Goal: Task Accomplishment & Management: Use online tool/utility

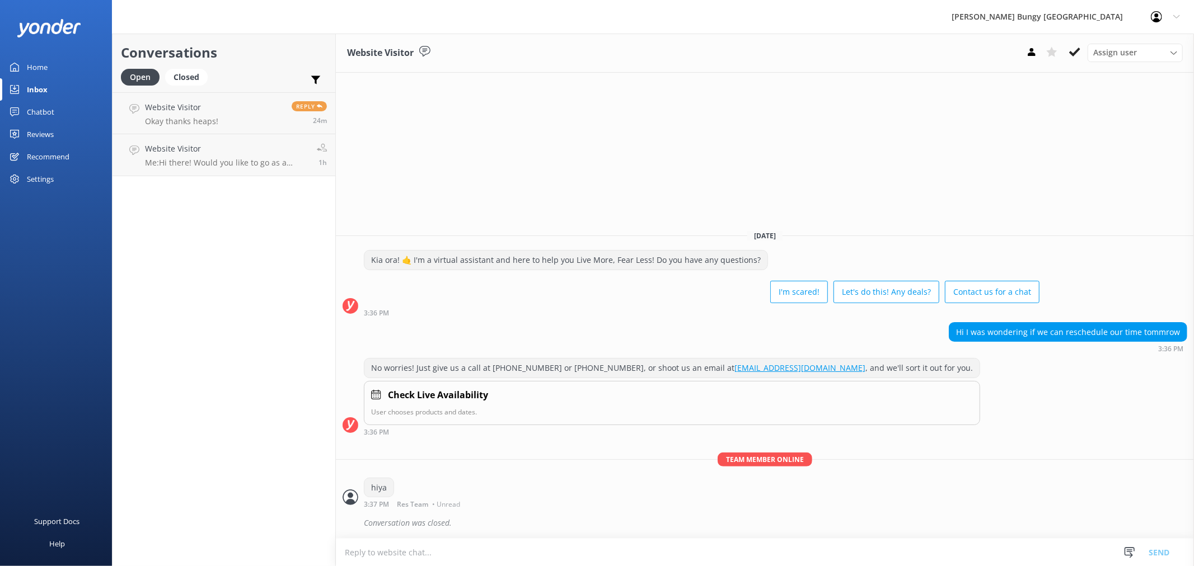
click at [978, 140] on div "Website Visitor Assign user Mike Voyce Michelle Gillard Tech Admin Dan Waugh Re…" at bounding box center [765, 300] width 858 height 533
click at [915, 138] on div "Website Visitor Assign user Mike Voyce Michelle Gillard Tech Admin Dan Waugh Re…" at bounding box center [765, 300] width 858 height 533
click at [921, 87] on div "Website Visitor Assign user Mike Voyce Michelle Gillard Tech Admin Dan Waugh Re…" at bounding box center [765, 300] width 858 height 533
click at [949, 166] on div "Website Visitor Assign user Mike Voyce Michelle Gillard Tech Admin Dan Waugh Re…" at bounding box center [765, 300] width 858 height 533
click at [307, 109] on span "Reply" at bounding box center [309, 106] width 35 height 10
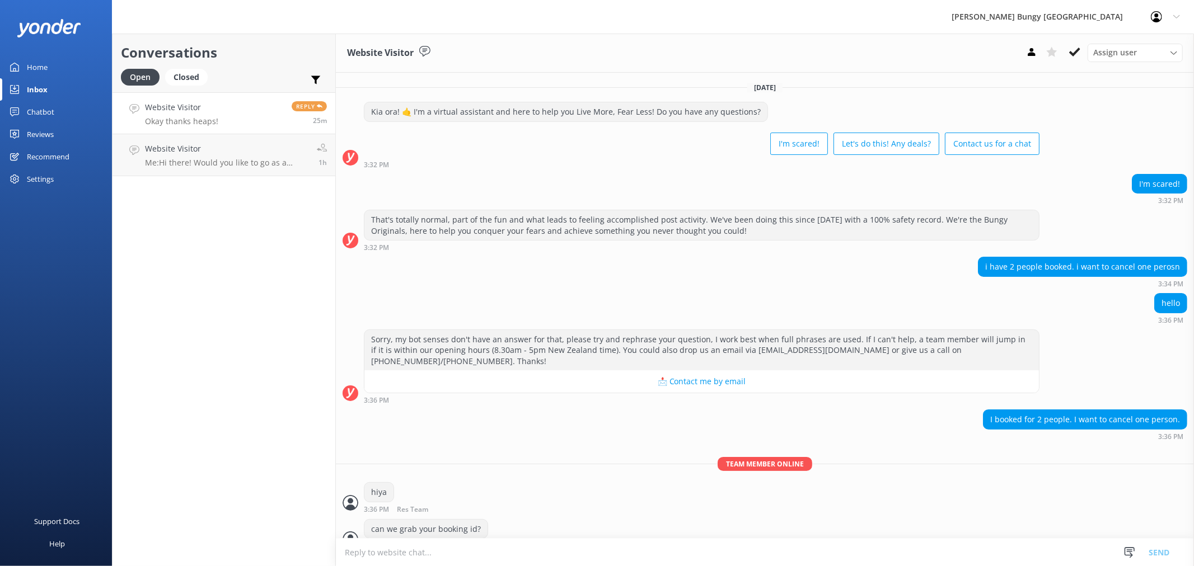
scroll to position [226, 0]
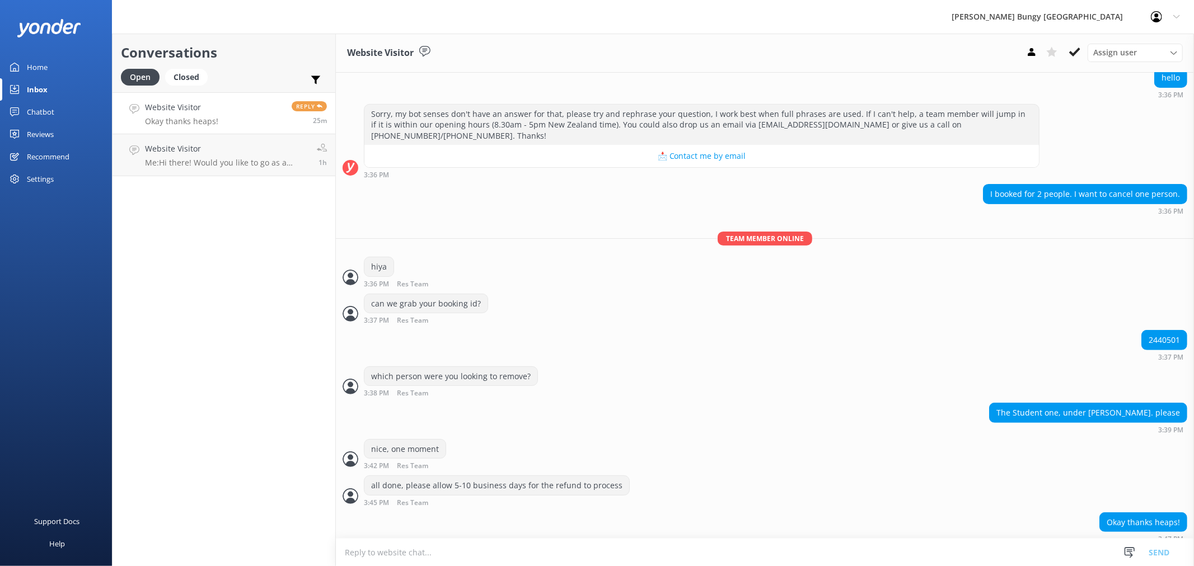
click at [842, 45] on div "Website Visitor Assign user Mike Voyce Michelle Gillard Tech Admin Dan Waugh Re…" at bounding box center [765, 53] width 858 height 39
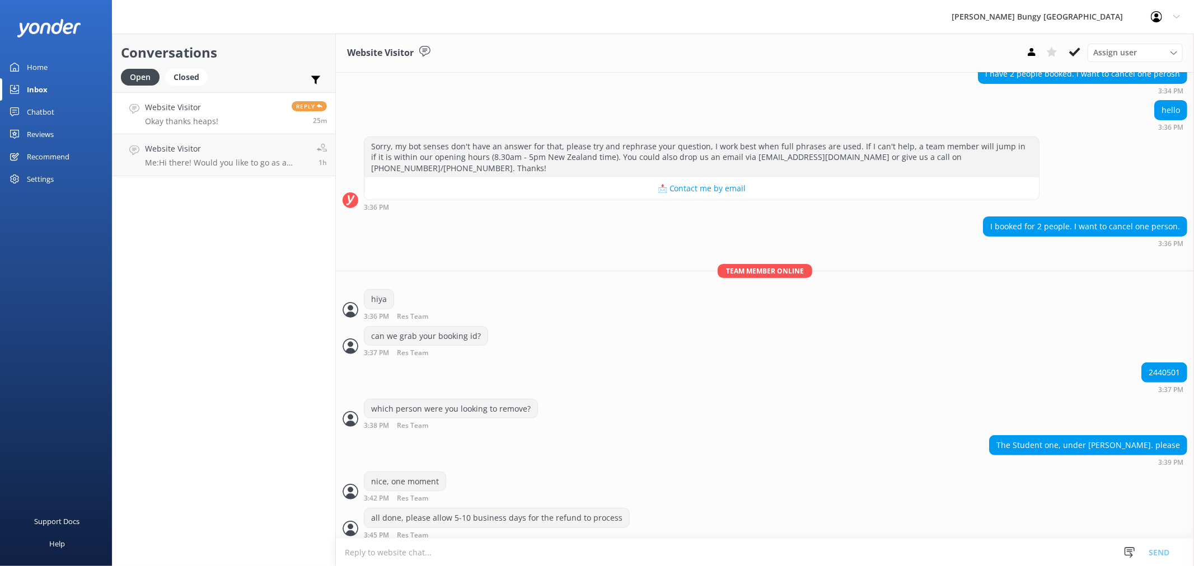
scroll to position [226, 0]
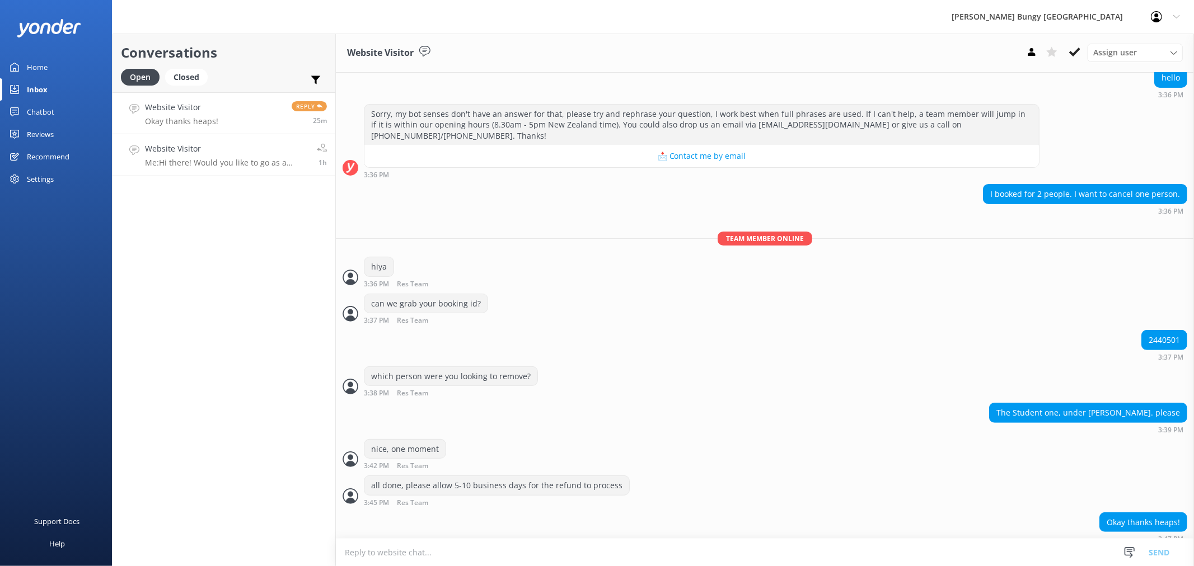
click at [301, 169] on link "Website Visitor Me: Hi there! Would you like to go as a spectator, do you mean?…" at bounding box center [223, 155] width 223 height 42
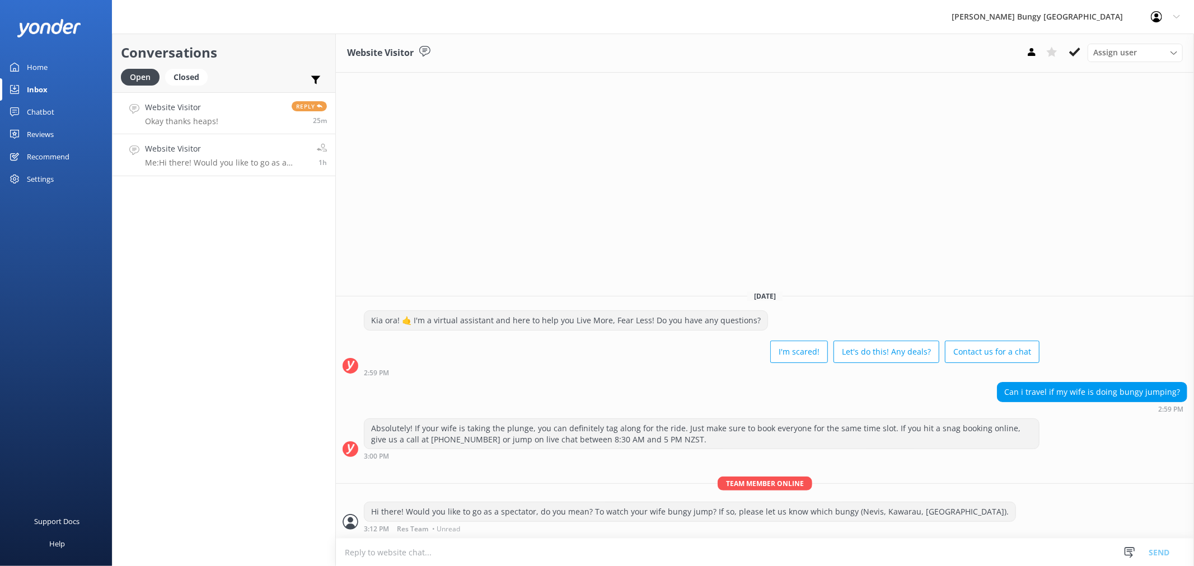
click at [283, 109] on div "Reply 25m" at bounding box center [305, 113] width 44 height 24
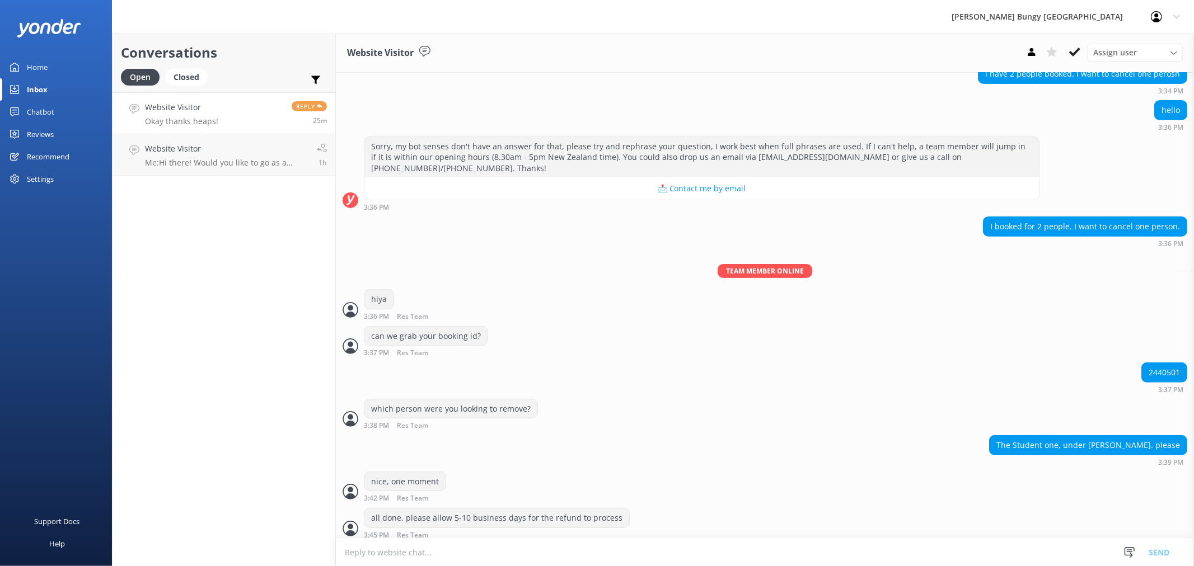
scroll to position [226, 0]
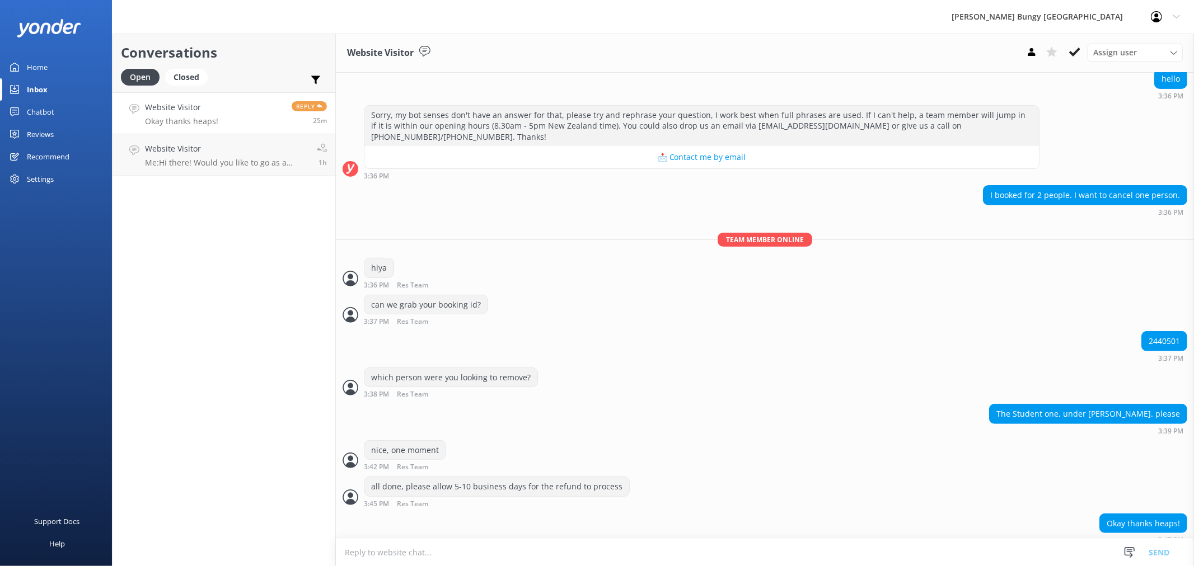
scroll to position [226, 0]
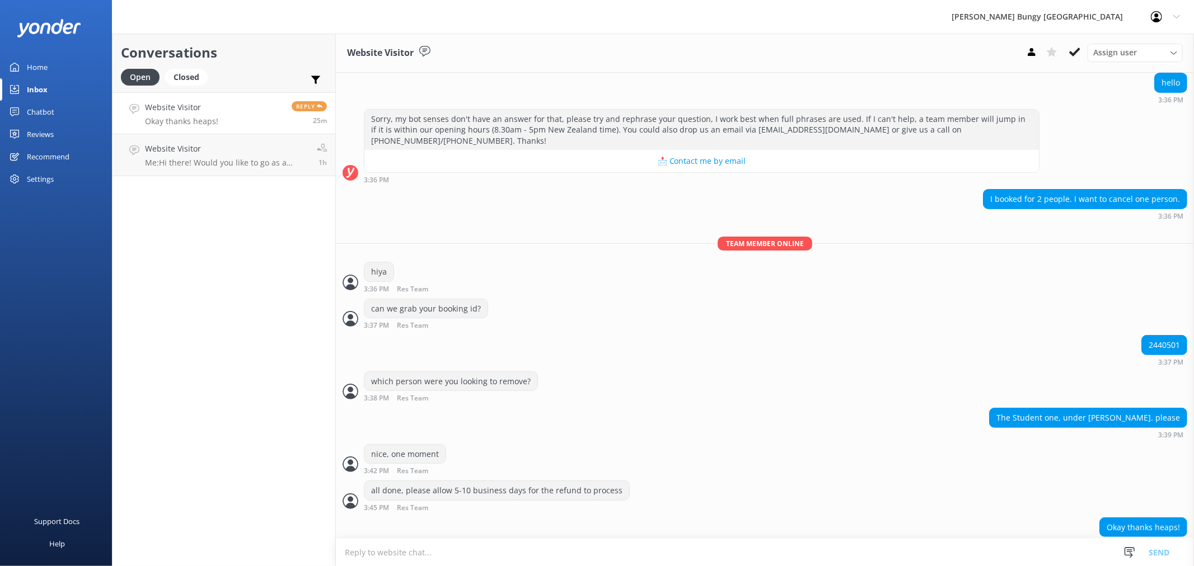
scroll to position [226, 0]
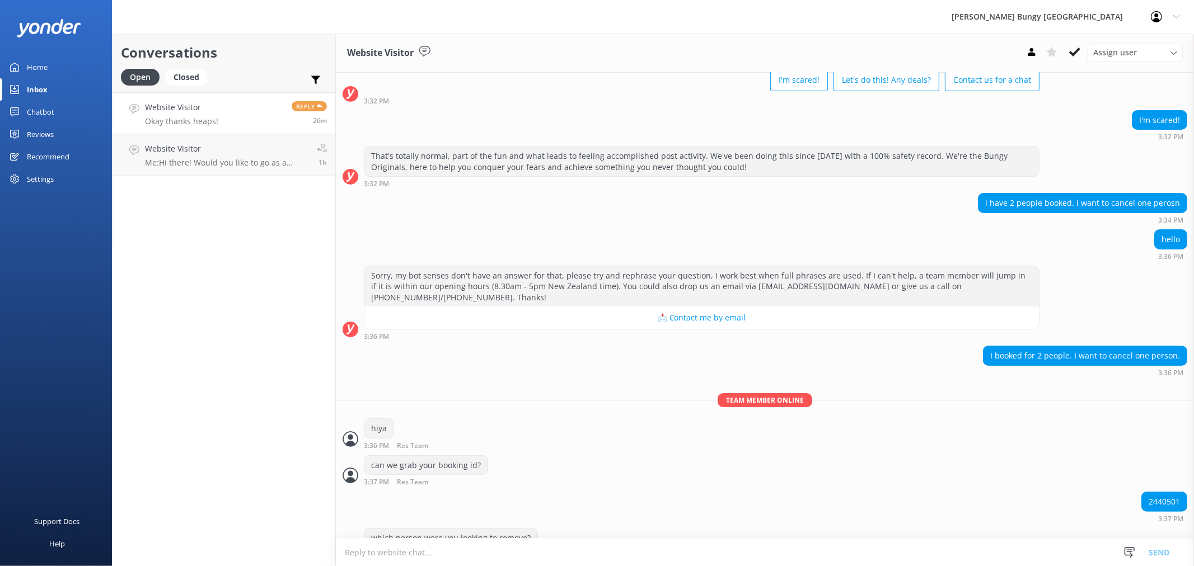
scroll to position [226, 0]
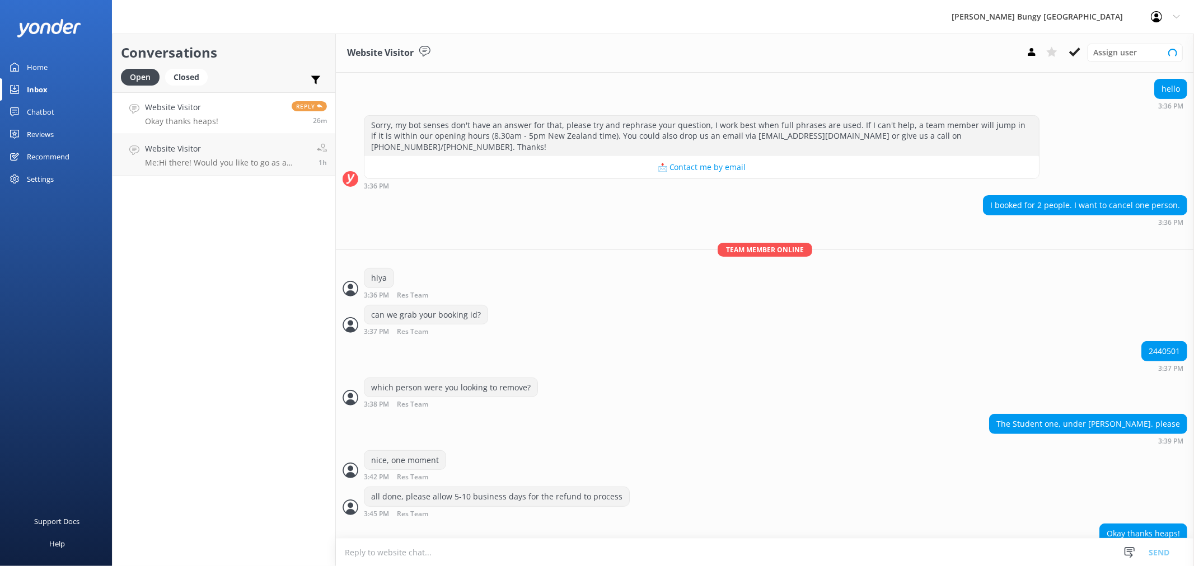
scroll to position [226, 0]
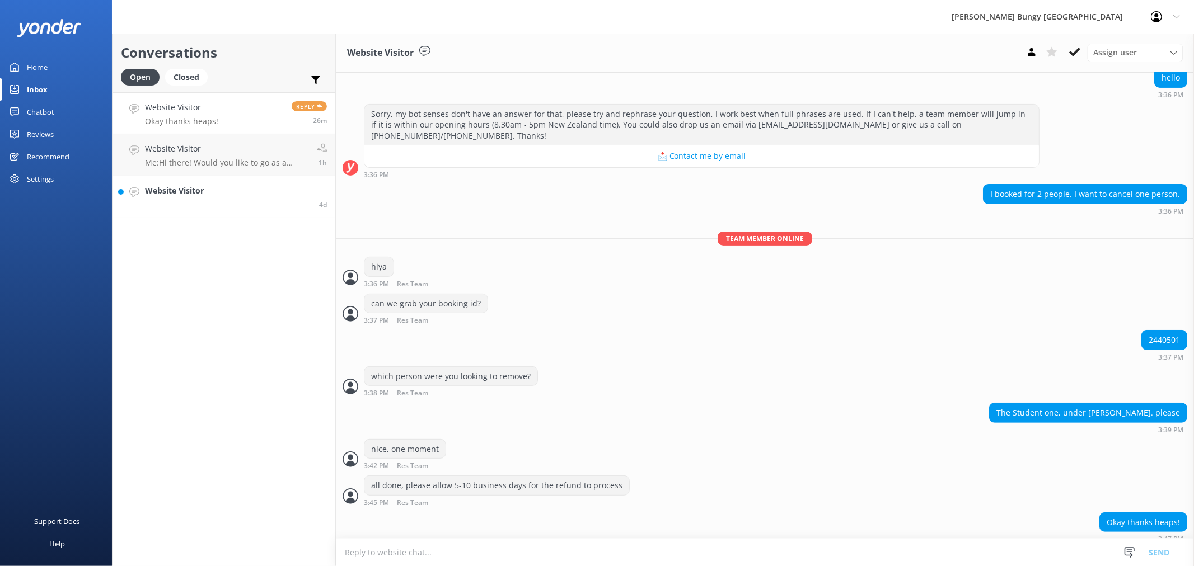
click at [289, 199] on link "Website Visitor 4d" at bounding box center [223, 197] width 223 height 42
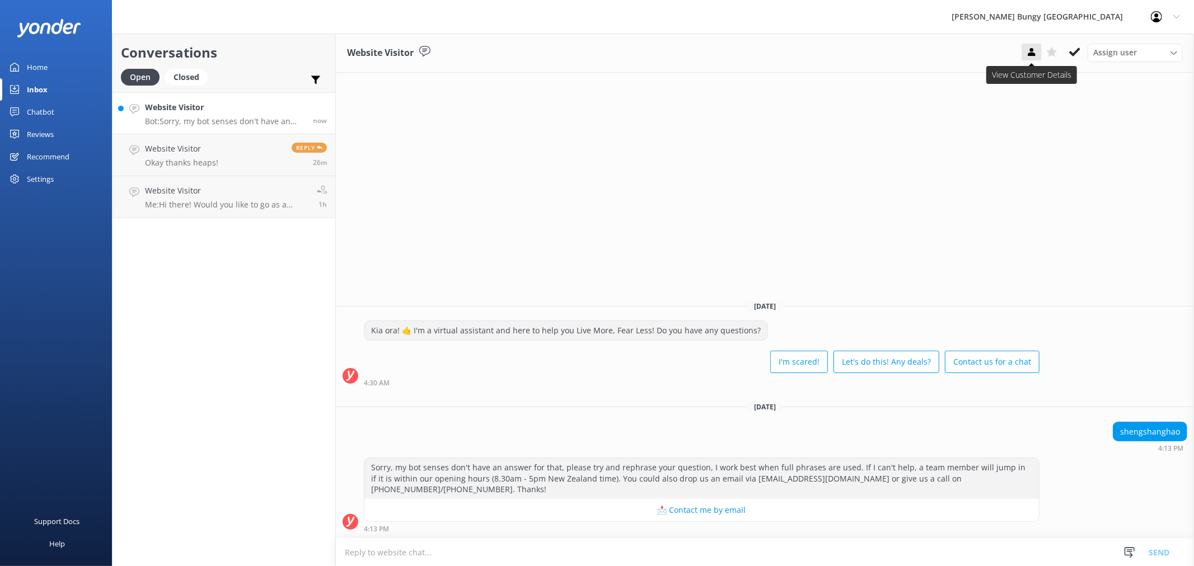
click at [1026, 49] on icon at bounding box center [1031, 51] width 11 height 11
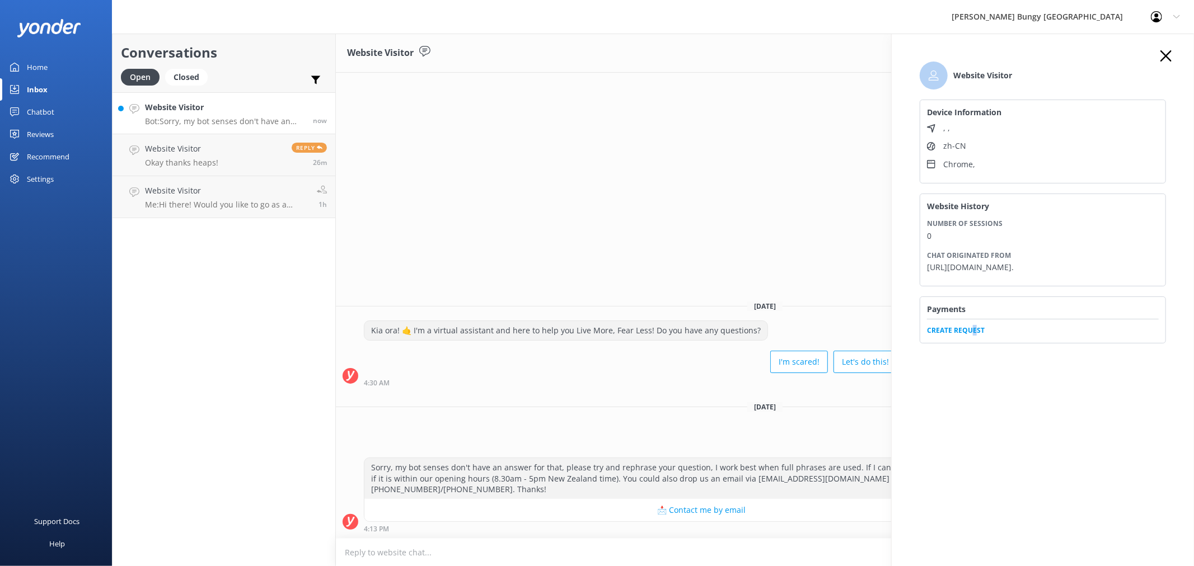
click at [972, 336] on span "Create Request" at bounding box center [1043, 327] width 232 height 17
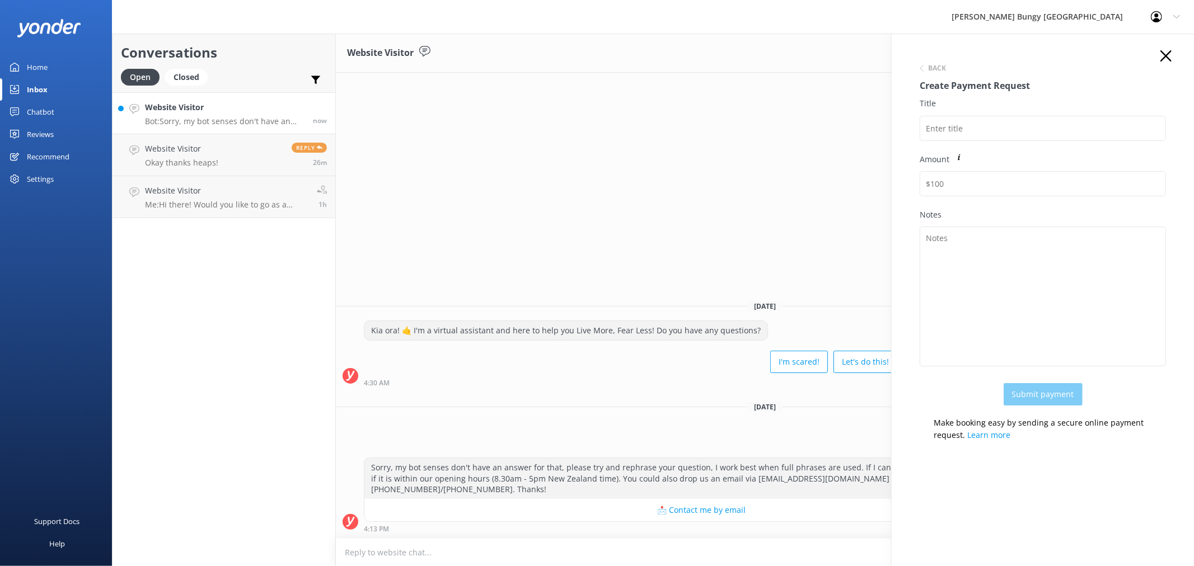
click at [1008, 112] on div "Title" at bounding box center [1042, 124] width 246 height 55
drag, startPoint x: 1026, startPoint y: 121, endPoint x: 1086, endPoint y: 79, distance: 73.3
click at [1026, 121] on input "Title" at bounding box center [1042, 128] width 246 height 25
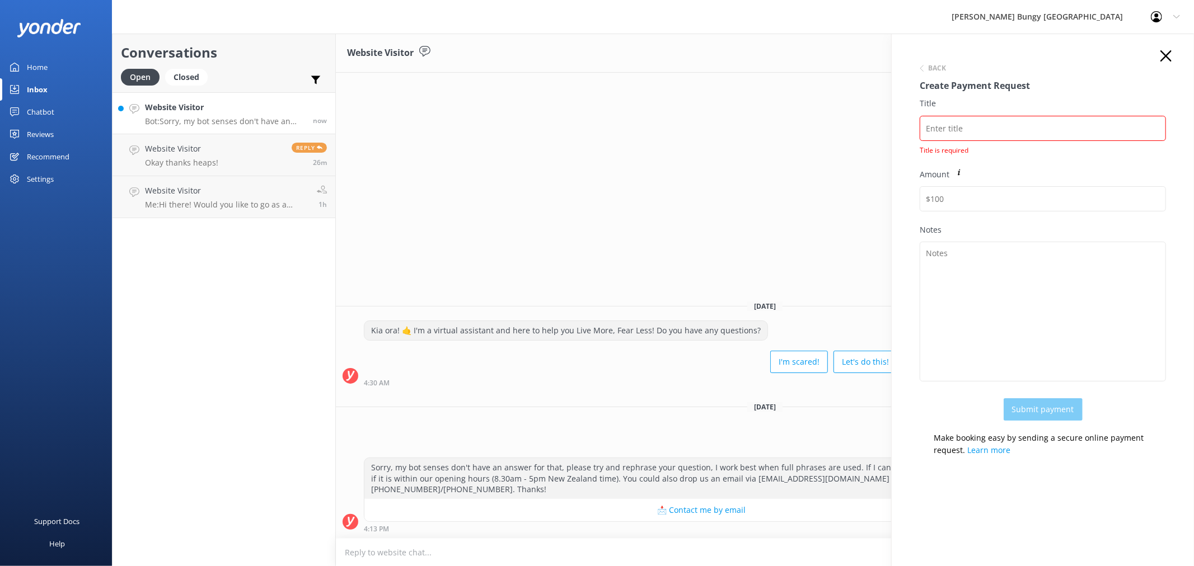
click at [1172, 52] on div "Back Create Payment Request Title Title is required Amount Notes Submit payment…" at bounding box center [1042, 257] width 269 height 415
click at [1170, 51] on use "button" at bounding box center [1165, 55] width 11 height 11
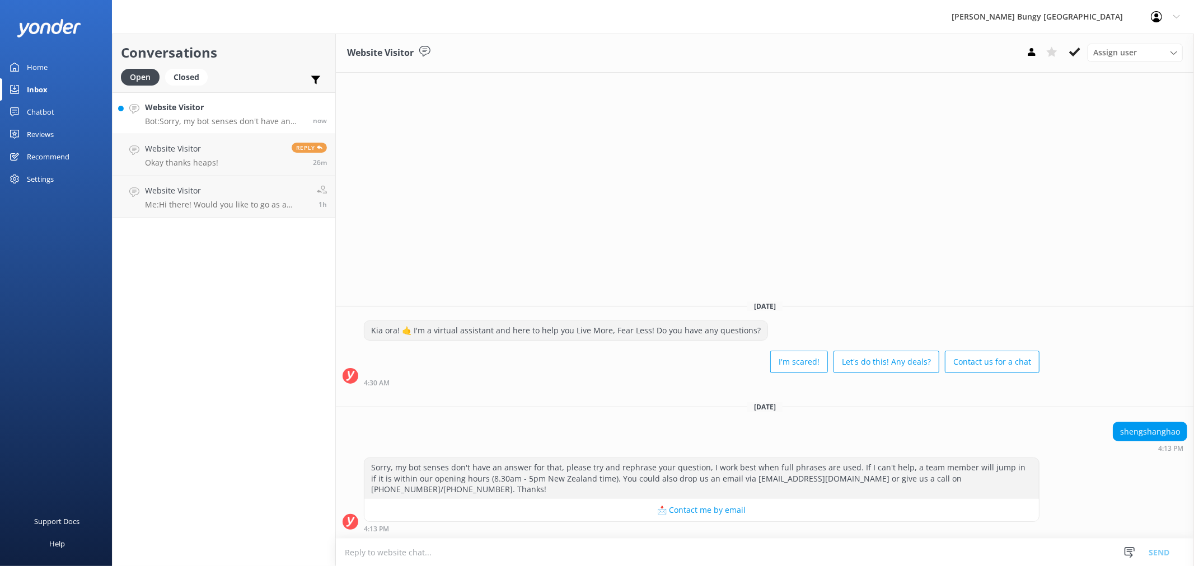
drag, startPoint x: 1032, startPoint y: 44, endPoint x: 1033, endPoint y: 49, distance: 5.7
click at [1032, 44] on button at bounding box center [1031, 52] width 20 height 17
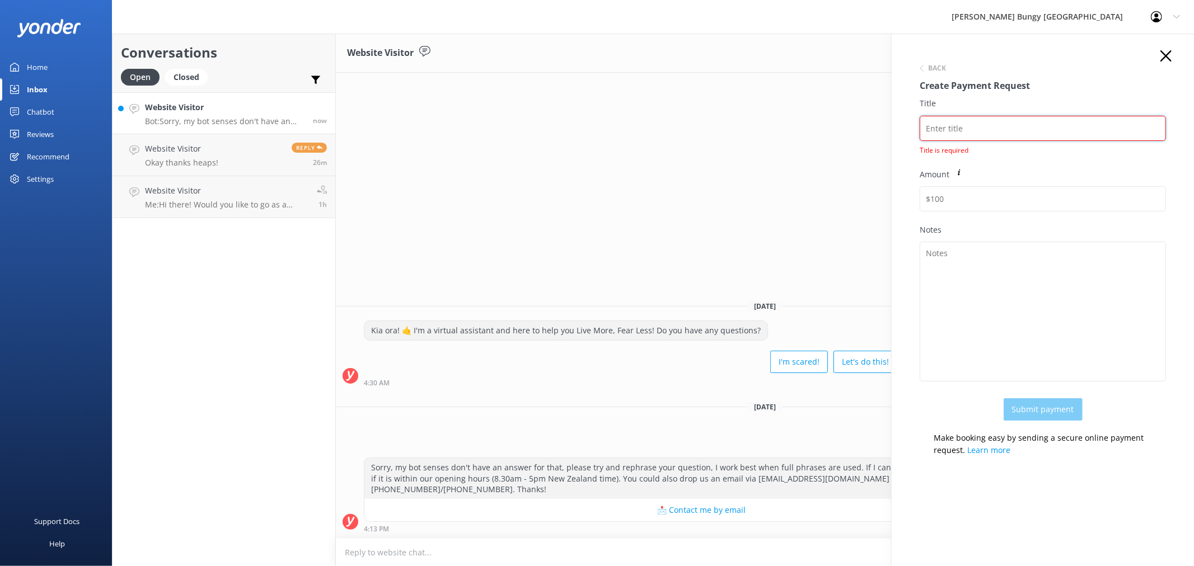
click at [1017, 118] on input "Title" at bounding box center [1042, 128] width 246 height 25
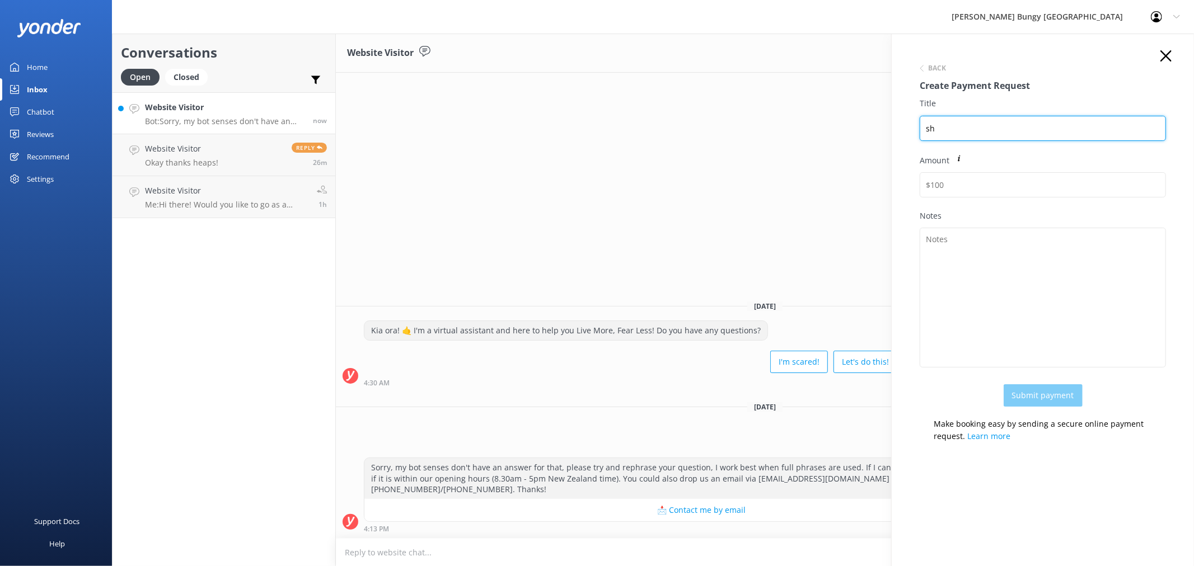
type input "s"
click at [1017, 118] on input "SHENG SHAO" at bounding box center [1042, 128] width 246 height 25
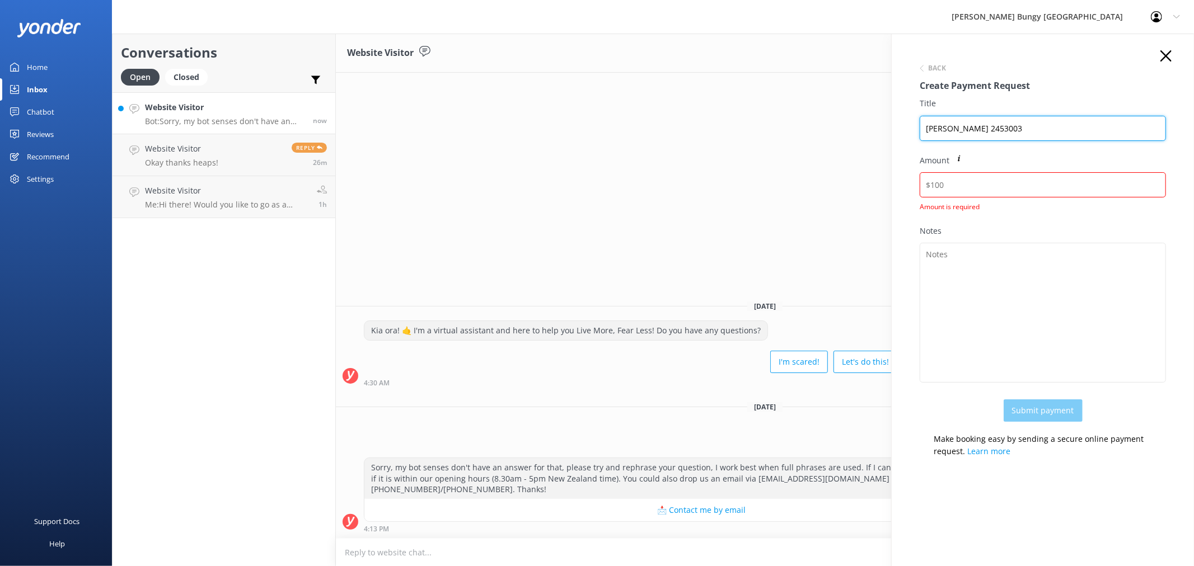
type input "SHENG SHAO HAO 2453003"
click at [1003, 178] on input "Amount" at bounding box center [1042, 184] width 246 height 25
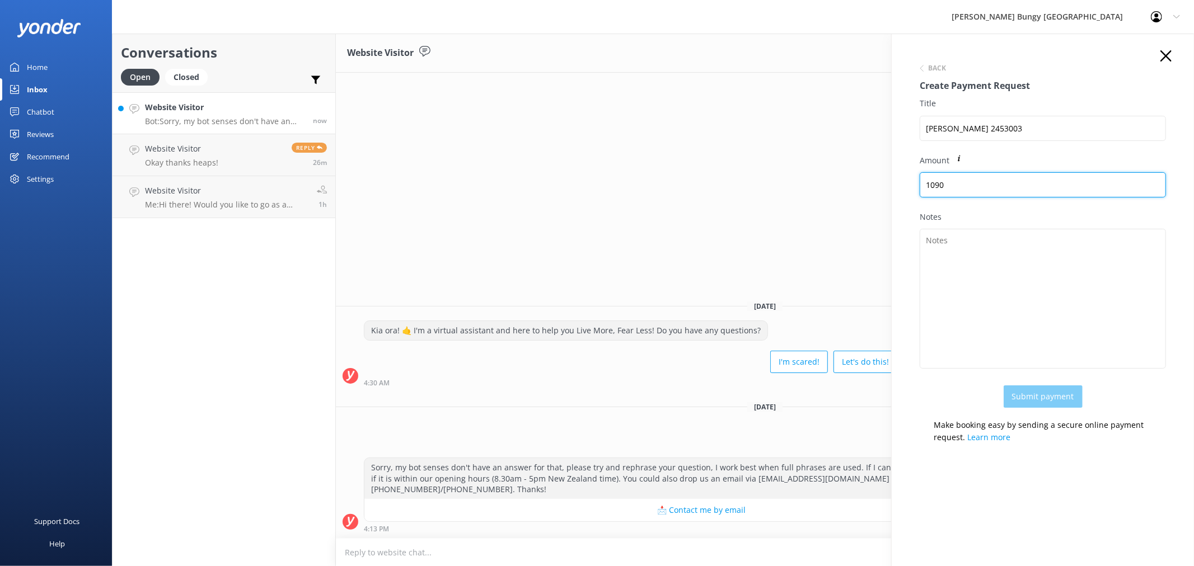
type input "1090"
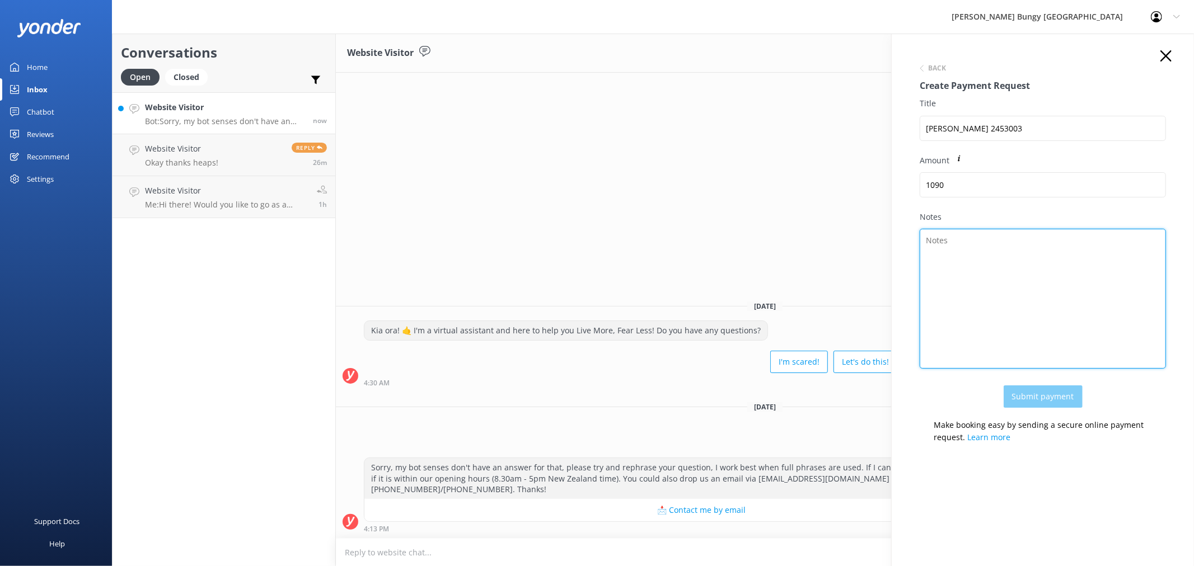
type textarea "d"
type textarea "KB + NS COMBO X2"
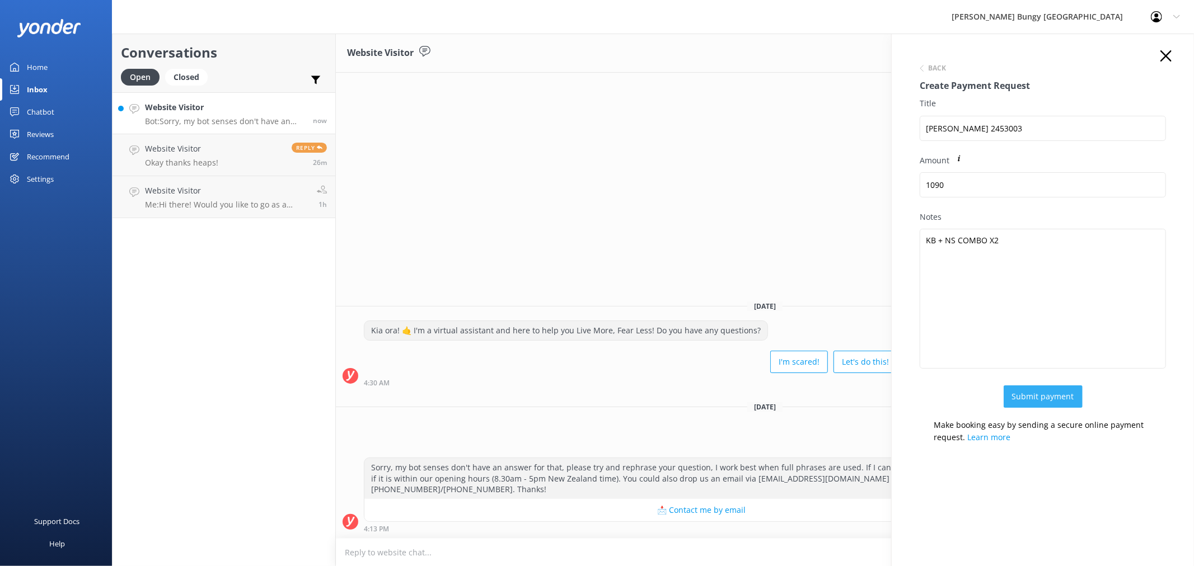
click at [1049, 395] on button "Submit payment" at bounding box center [1042, 397] width 79 height 22
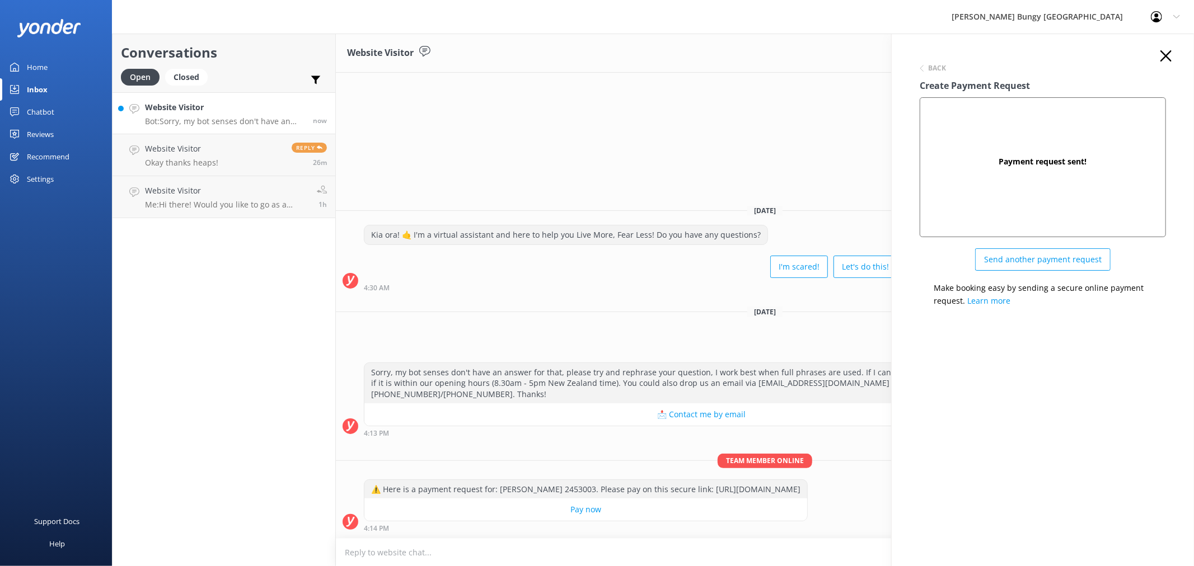
click at [1159, 60] on div "Back Create Payment Request Payment request sent! Send another payment request …" at bounding box center [1042, 182] width 269 height 265
click at [1167, 53] on icon "button" at bounding box center [1165, 55] width 11 height 11
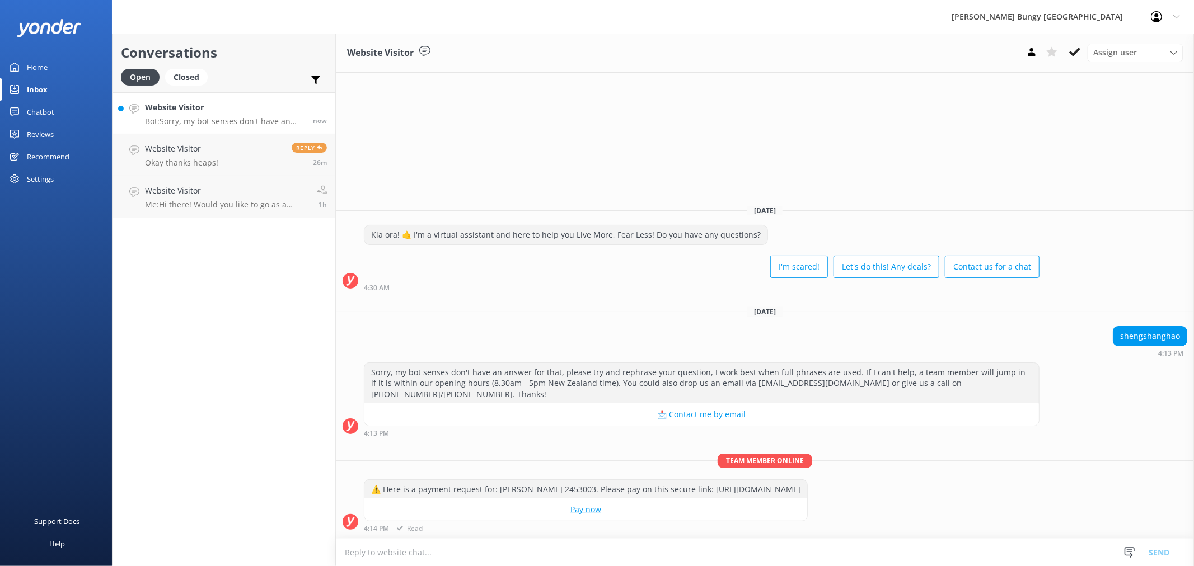
click at [668, 516] on link "Pay now" at bounding box center [585, 510] width 443 height 22
click at [672, 513] on link "Pay now" at bounding box center [585, 510] width 443 height 22
click at [652, 515] on link "Pay now" at bounding box center [585, 510] width 443 height 22
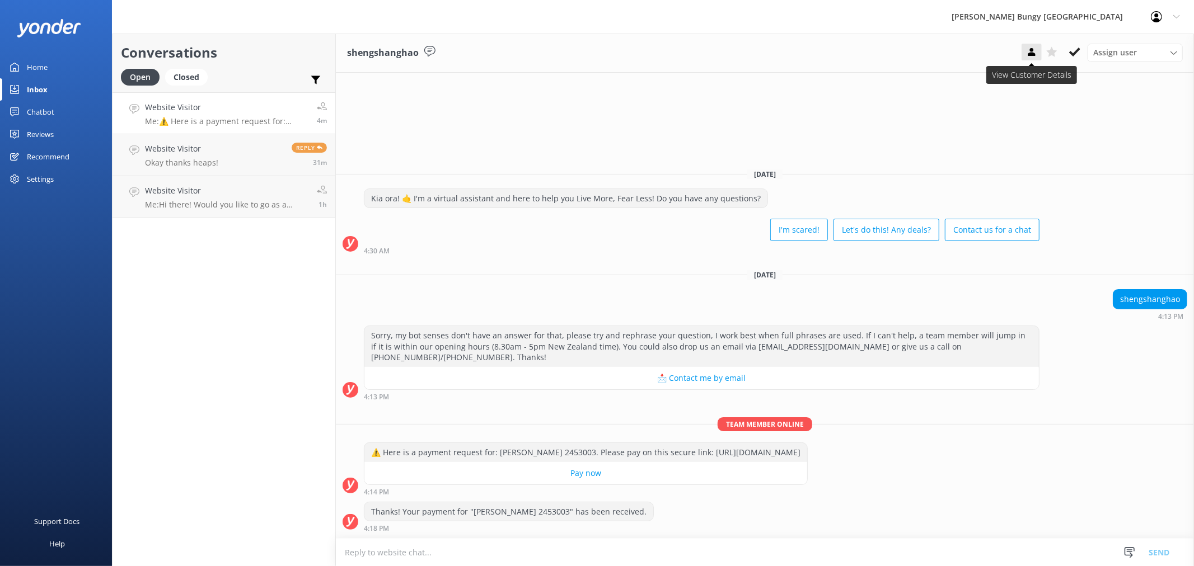
click at [1031, 51] on use at bounding box center [1030, 52] width 7 height 8
click at [1032, 53] on use at bounding box center [1030, 52] width 7 height 8
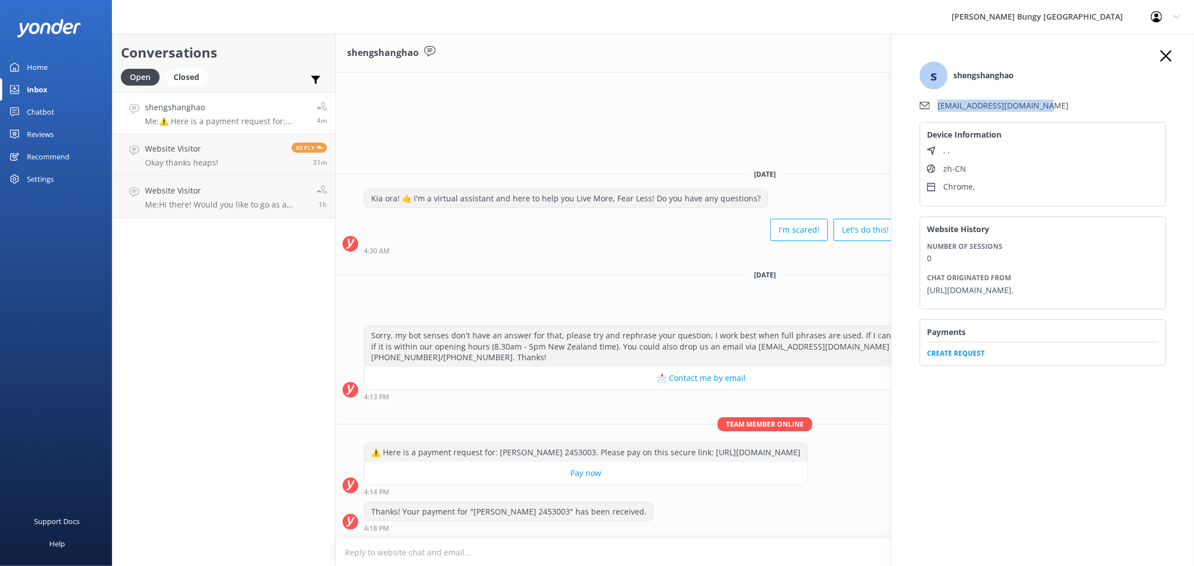
drag, startPoint x: 1095, startPoint y: 103, endPoint x: 1048, endPoint y: 105, distance: 47.6
click at [1048, 105] on li "[EMAIL_ADDRESS][DOMAIN_NAME]" at bounding box center [1042, 106] width 246 height 12
copy li "[EMAIL_ADDRESS][DOMAIN_NAME]"
click at [1067, 106] on li "[EMAIL_ADDRESS][DOMAIN_NAME]" at bounding box center [1042, 106] width 246 height 12
drag, startPoint x: 1067, startPoint y: 105, endPoint x: 1048, endPoint y: 106, distance: 19.1
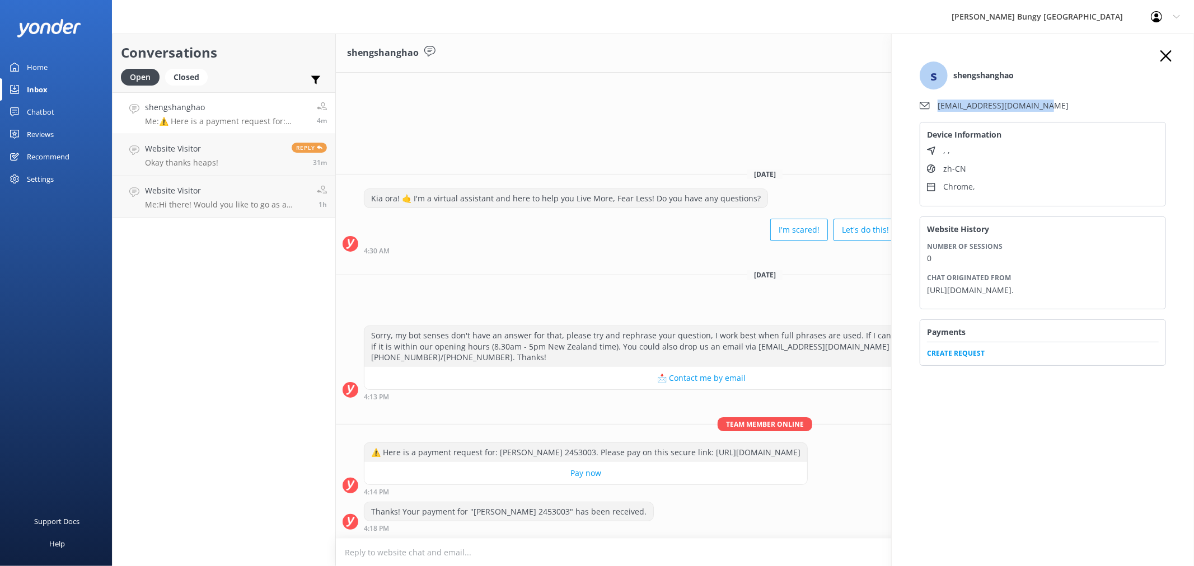
click at [1048, 106] on li "[EMAIL_ADDRESS][DOMAIN_NAME]" at bounding box center [1042, 106] width 246 height 12
copy li "[EMAIL_ADDRESS][DOMAIN_NAME]"
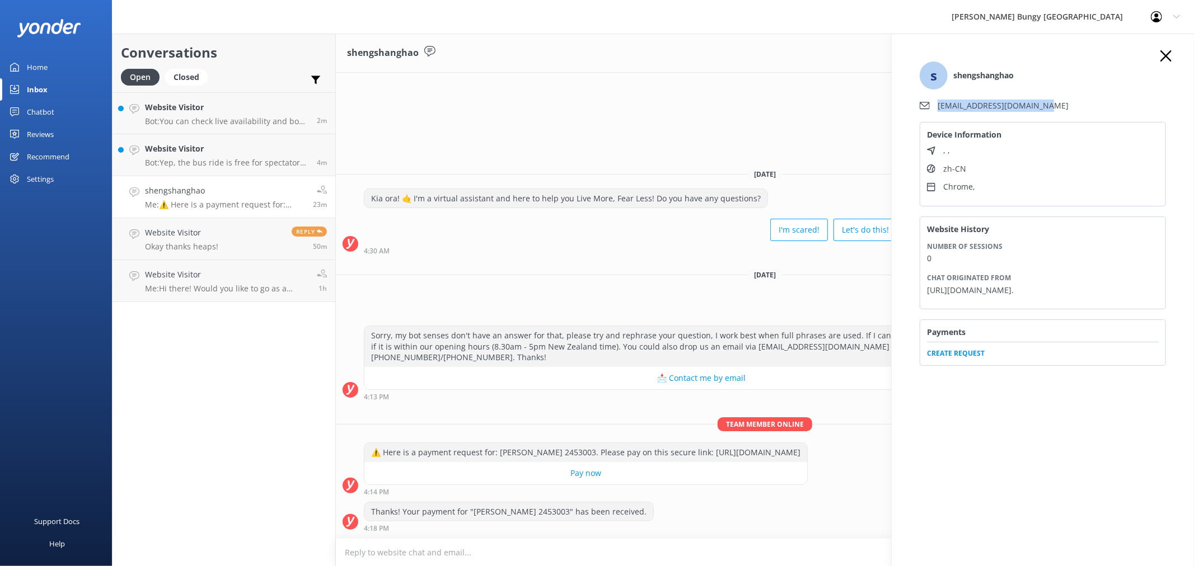
click at [1168, 58] on icon "button" at bounding box center [1165, 55] width 11 height 11
